Goal: Information Seeking & Learning: Learn about a topic

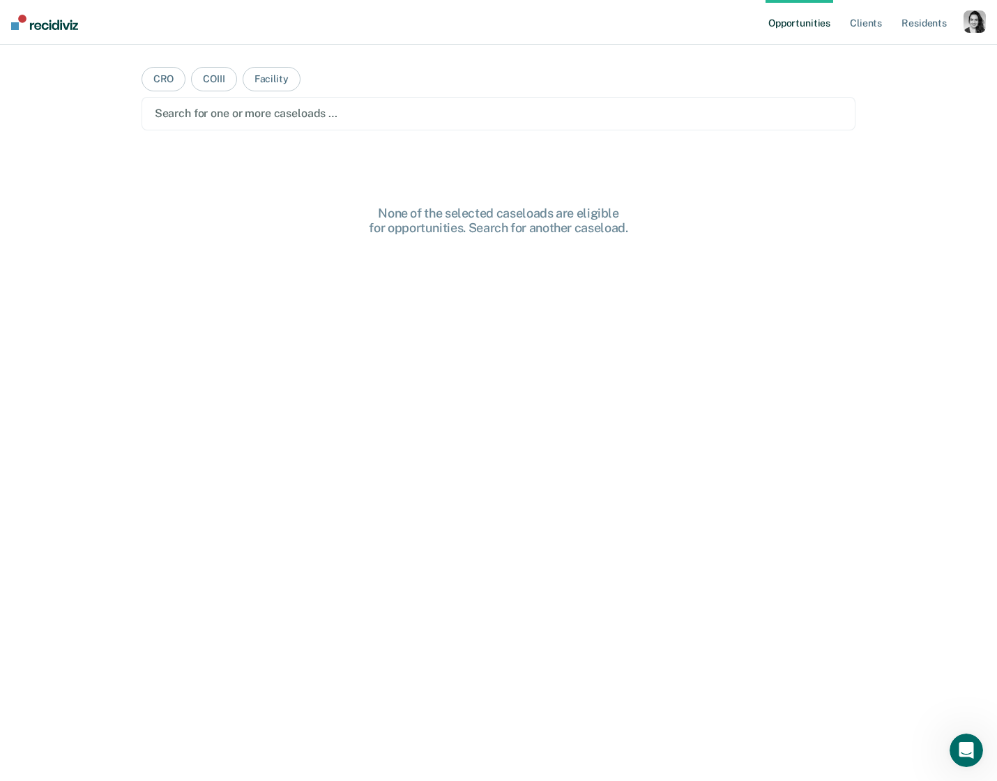
click at [973, 31] on div "Opportunities Client s Resident s Profile How it works Log Out" at bounding box center [875, 22] width 220 height 45
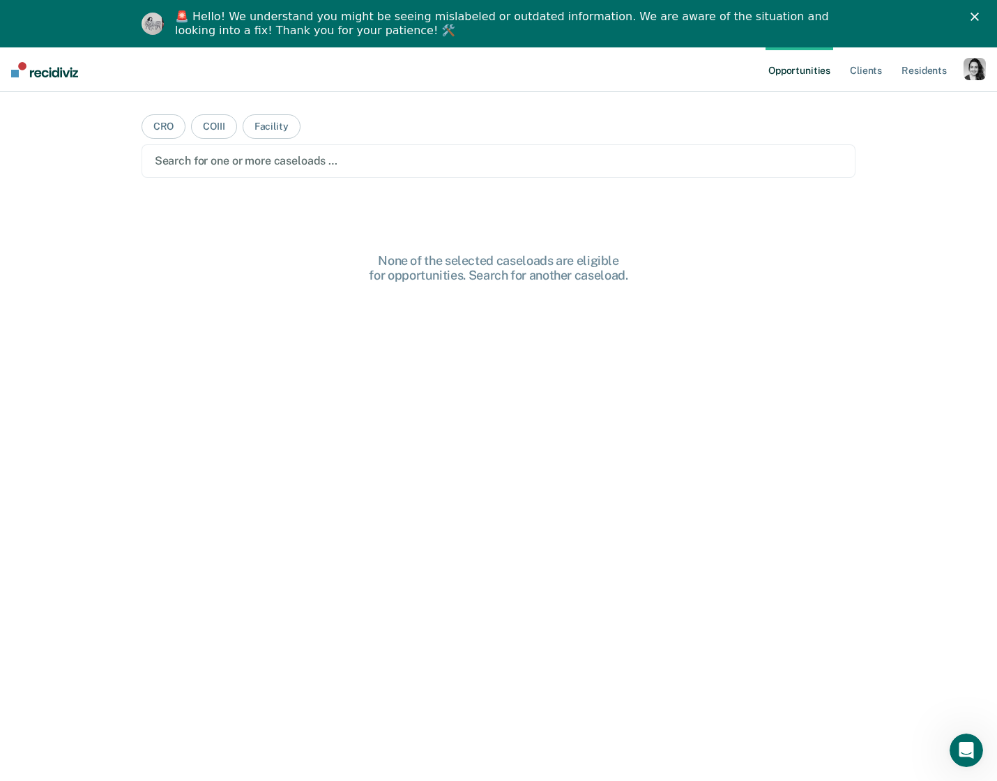
click at [969, 68] on div "button" at bounding box center [974, 69] width 22 height 22
click at [882, 106] on link "Profile" at bounding box center [918, 104] width 112 height 12
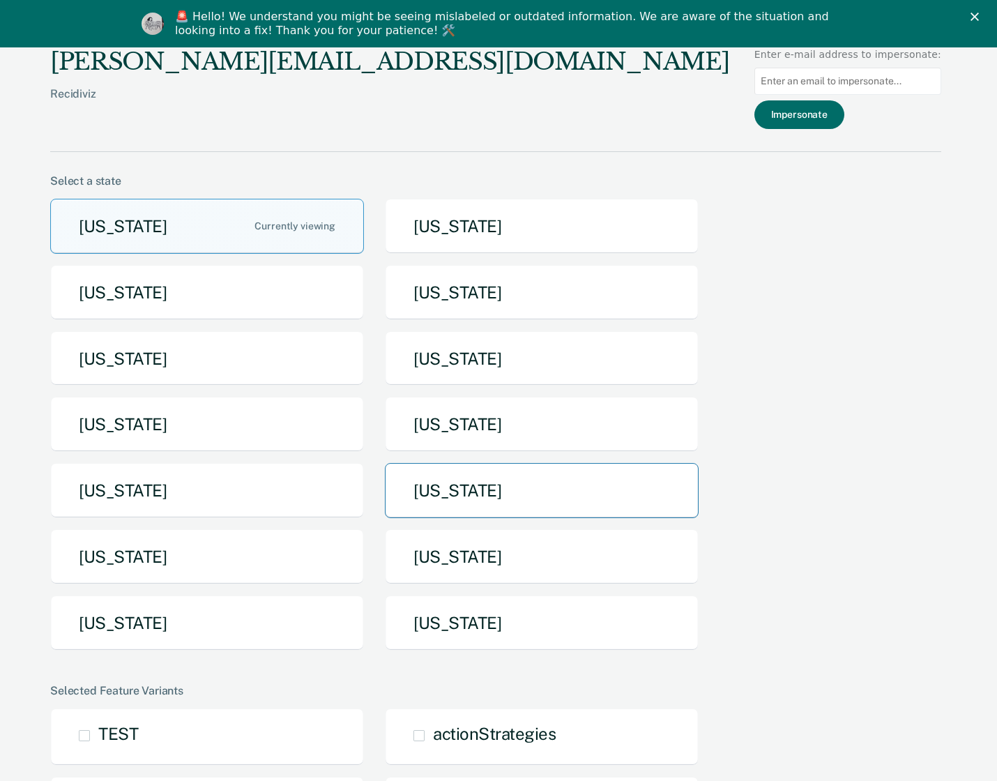
click at [487, 493] on button "[US_STATE]" at bounding box center [542, 490] width 314 height 55
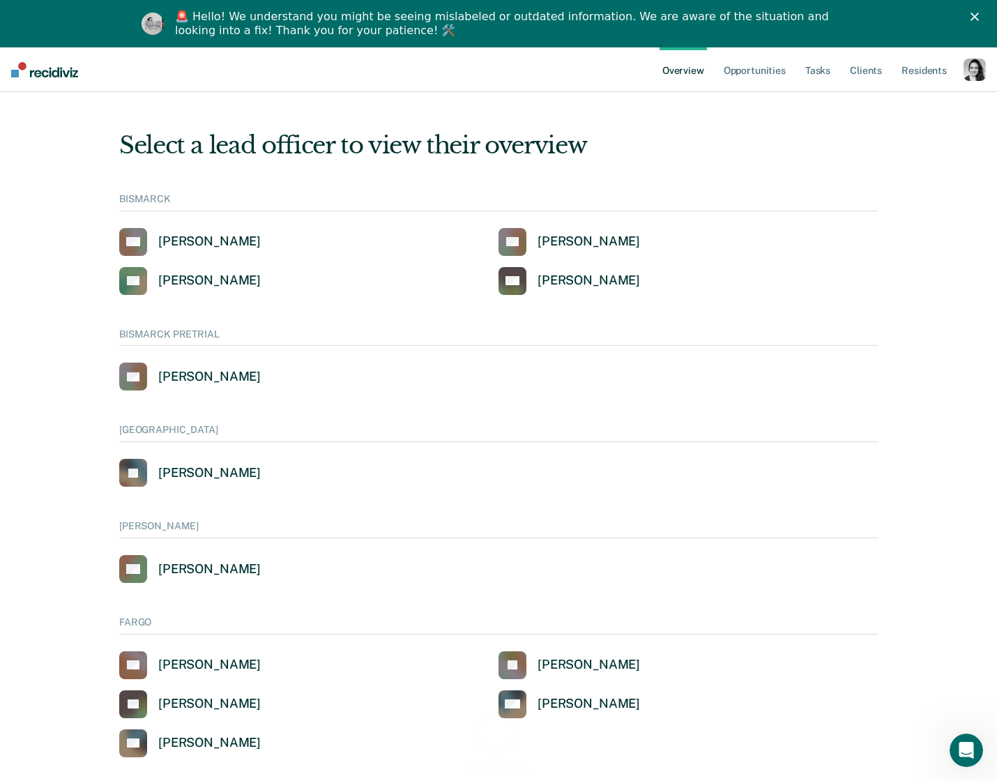
click at [977, 61] on div "button" at bounding box center [974, 70] width 22 height 22
click at [710, 164] on div "Select a lead officer to view their overview BISMARCK AA [PERSON_NAME] CS [PERS…" at bounding box center [498, 741] width 836 height 1264
click at [980, 76] on div "button" at bounding box center [974, 70] width 22 height 22
click at [869, 104] on link "Profile" at bounding box center [915, 104] width 119 height 12
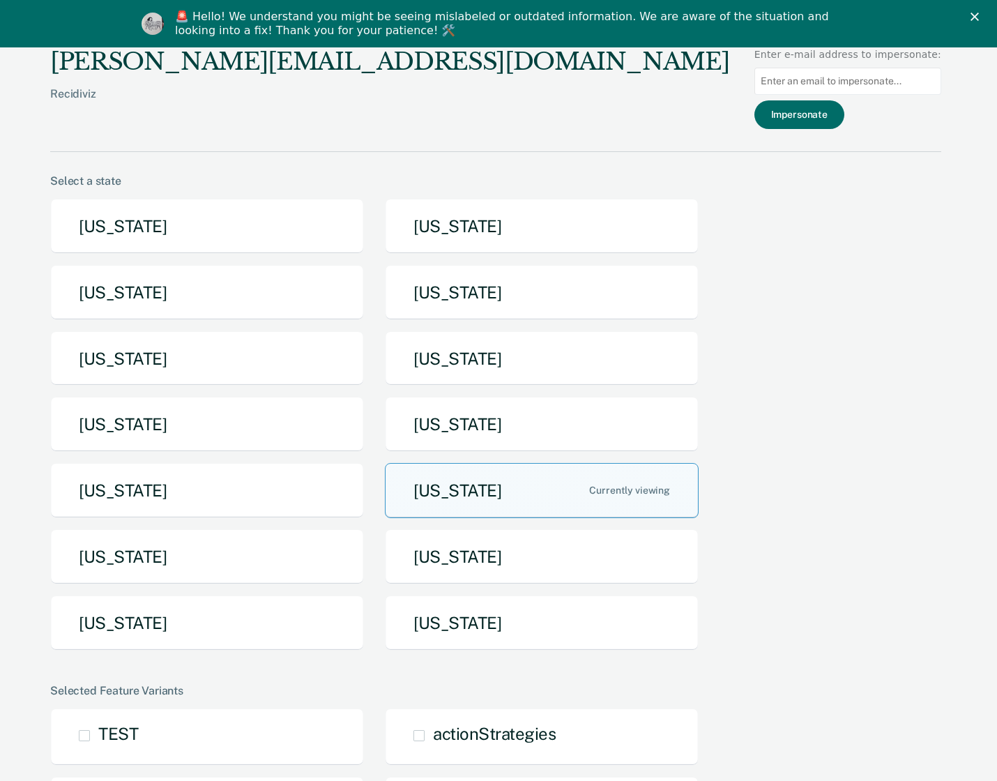
click at [831, 77] on input at bounding box center [847, 81] width 187 height 27
type input "[EMAIL_ADDRESS][DOMAIN_NAME]"
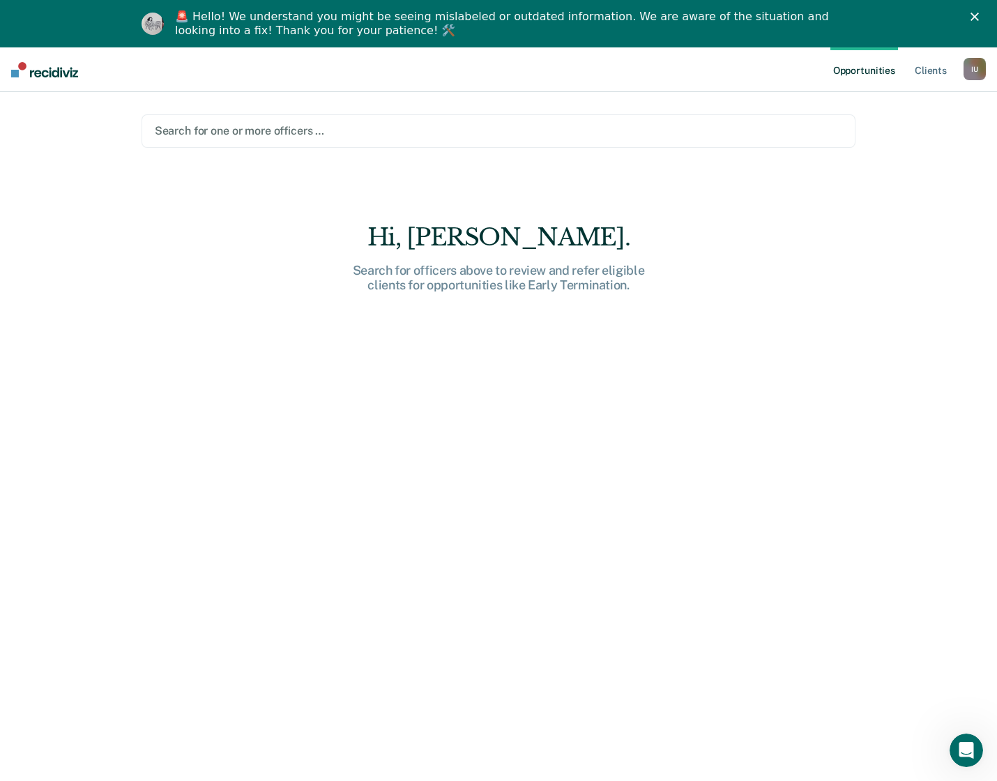
click at [974, 70] on div "I U" at bounding box center [974, 69] width 22 height 22
click at [933, 117] on link "Go to PSI Supervisor Dashboard" at bounding box center [903, 122] width 142 height 12
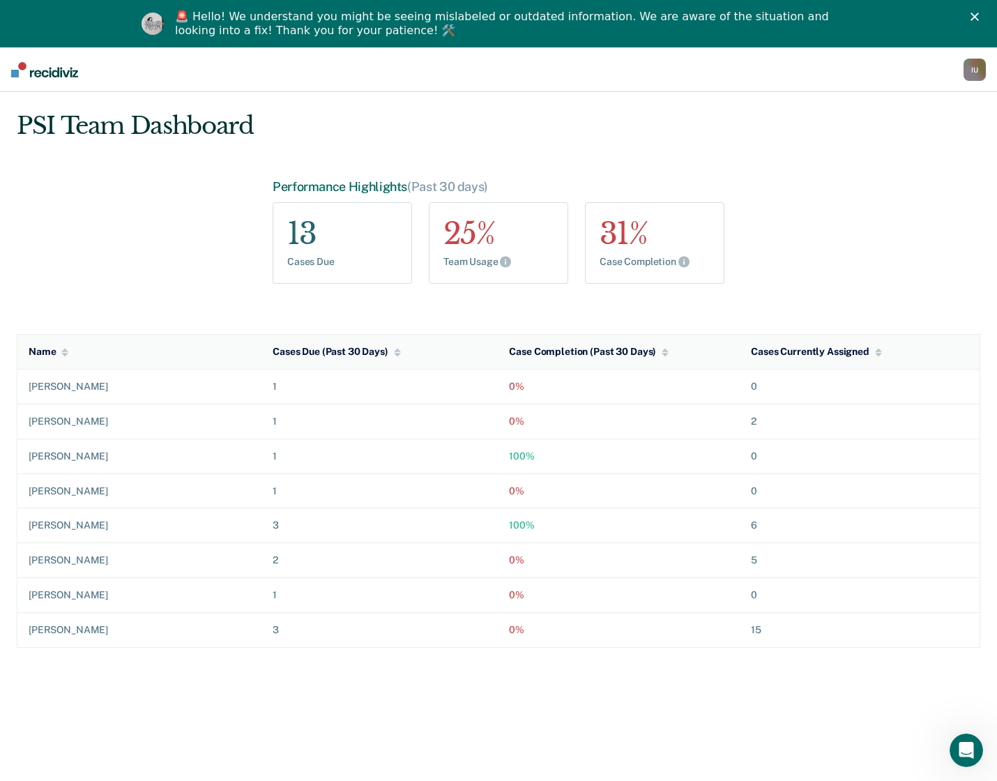
scroll to position [17, 0]
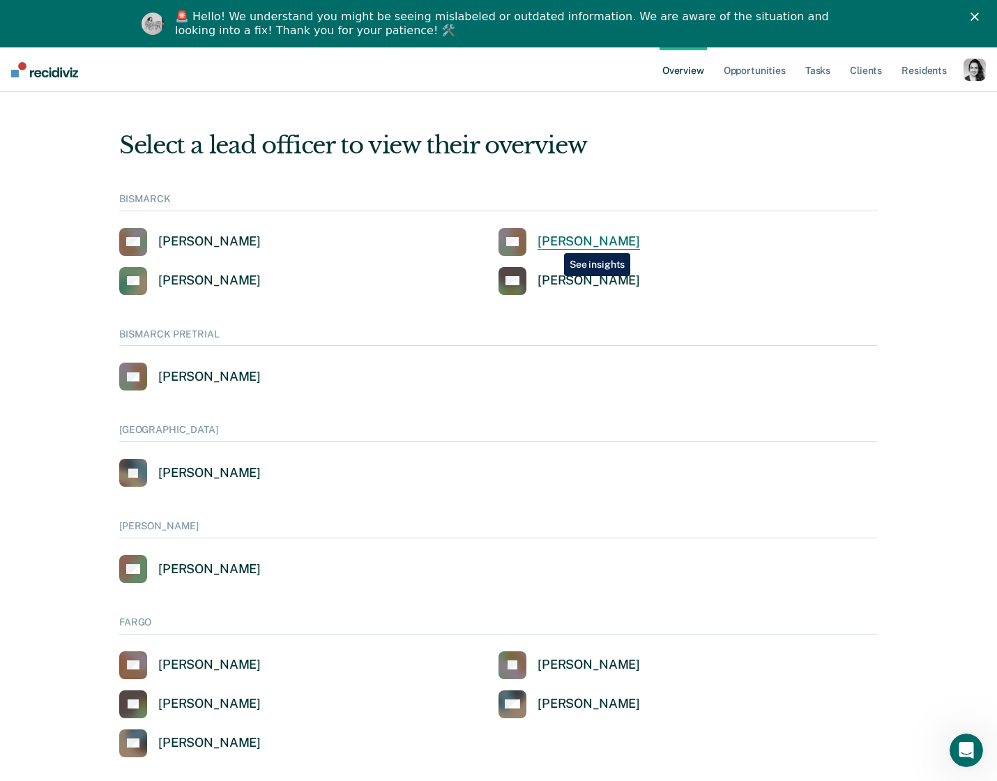
click at [553, 243] on div "[PERSON_NAME]" at bounding box center [588, 242] width 102 height 16
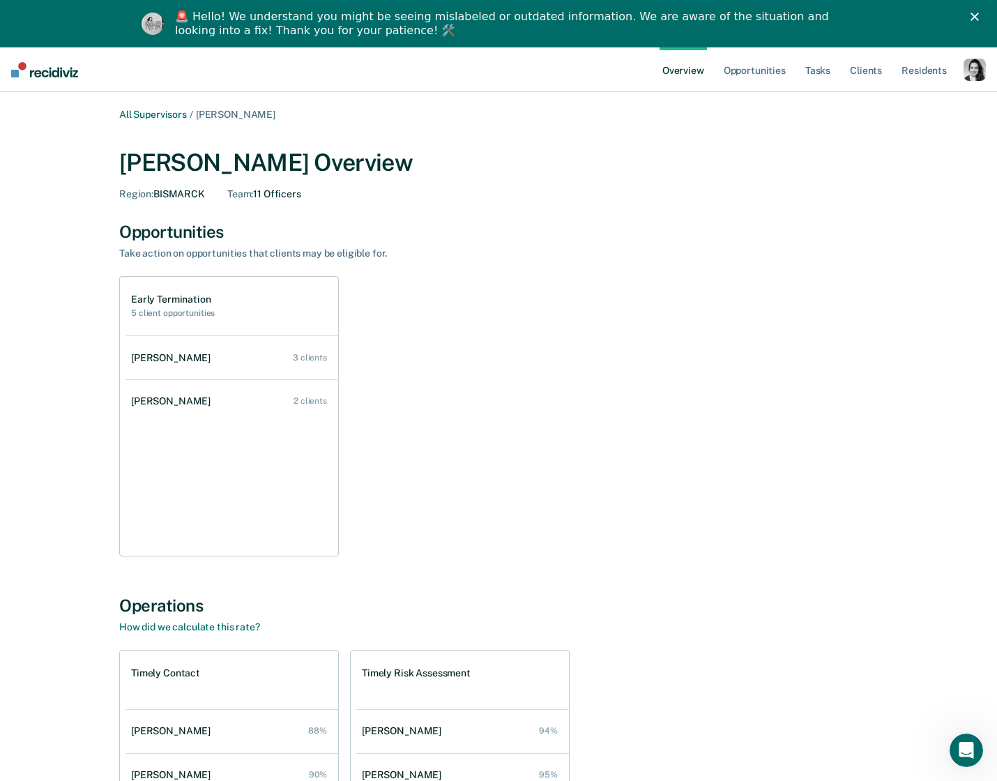
click at [990, 73] on nav "Overview Opportunities Tasks Client s Resident s Profile How it works Go to Sys…" at bounding box center [498, 69] width 997 height 45
click at [985, 75] on div "button" at bounding box center [974, 70] width 22 height 22
click at [984, 74] on div "button" at bounding box center [974, 70] width 22 height 22
click at [153, 109] on link "All Supervisors" at bounding box center [153, 115] width 68 height 12
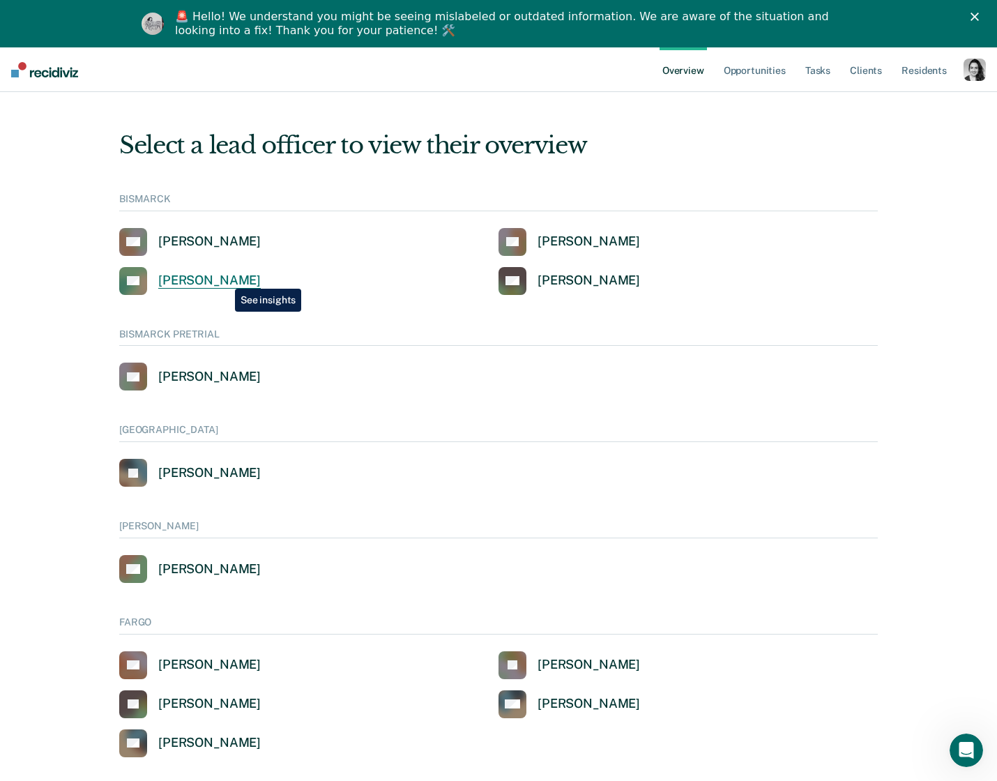
click at [224, 277] on div "[PERSON_NAME]" at bounding box center [209, 281] width 102 height 16
